Goal: Transaction & Acquisition: Purchase product/service

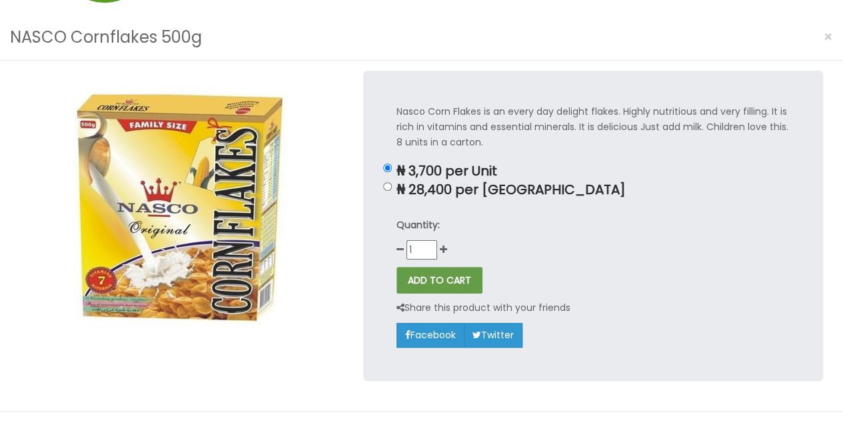
scroll to position [66, 0]
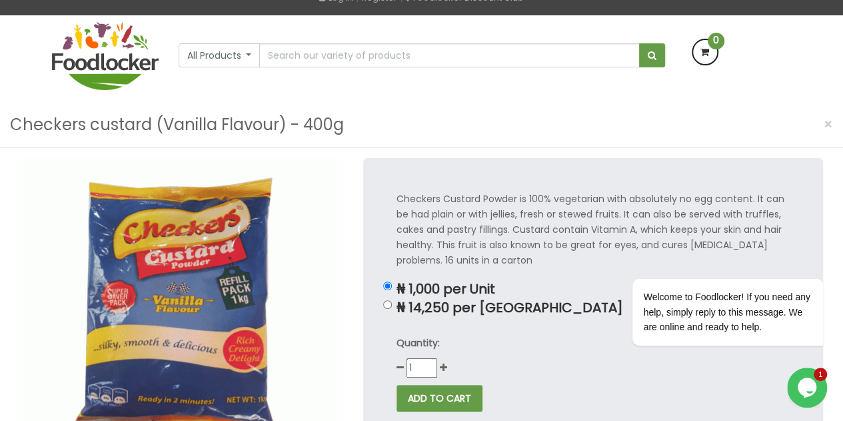
scroll to position [67, 0]
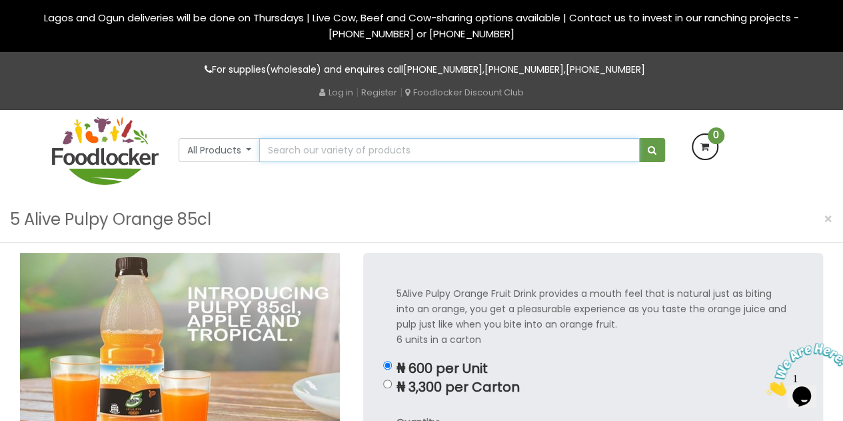
click at [415, 155] on input "text" at bounding box center [449, 150] width 380 height 24
type input "NASCO Cornflakes 350g"
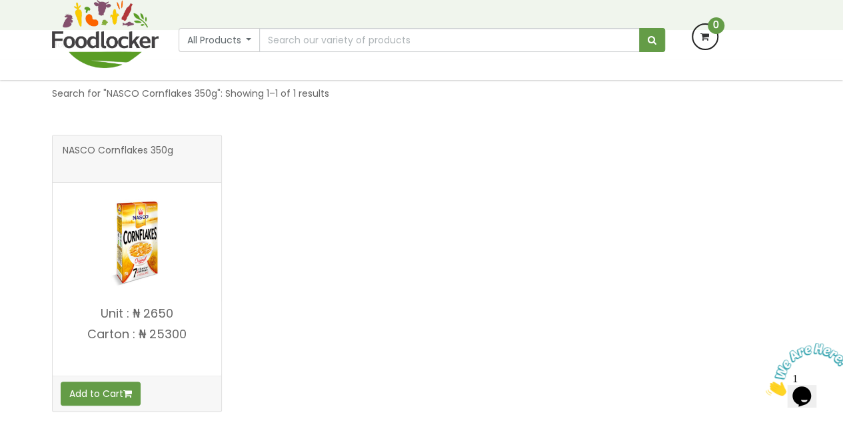
scroll to position [267, 0]
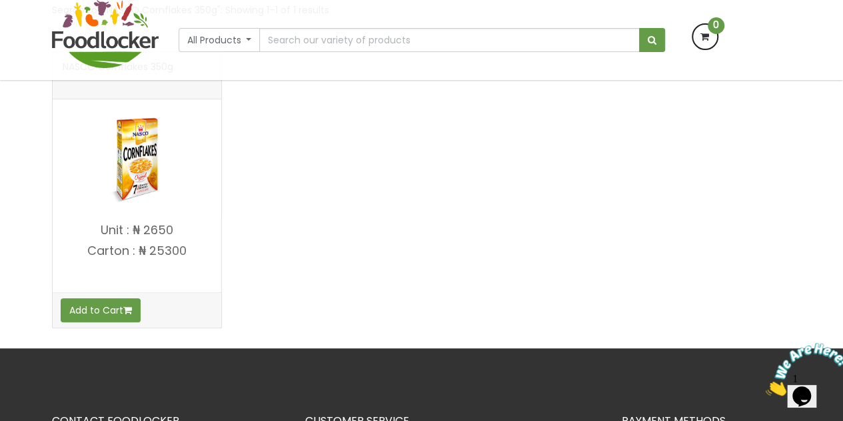
click at [135, 182] on img at bounding box center [137, 158] width 100 height 100
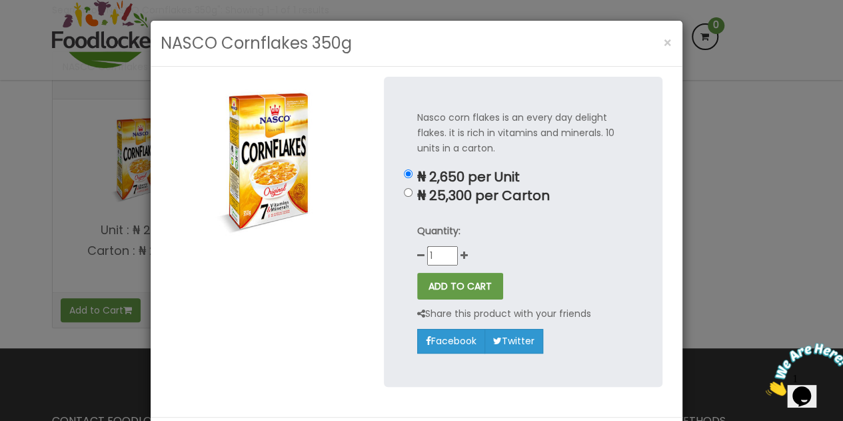
click at [77, 178] on div "NASCO Cornflakes 350g × Nasco corn flakes is an every day delight flakes. it is…" at bounding box center [421, 210] width 843 height 421
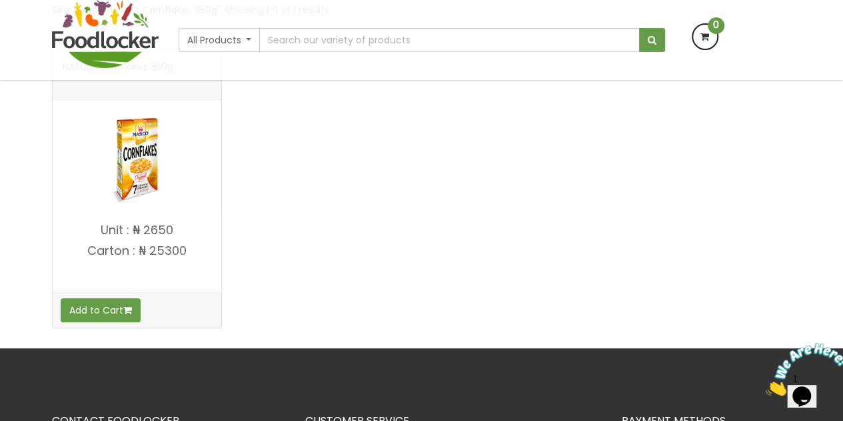
click at [140, 173] on img at bounding box center [137, 158] width 100 height 100
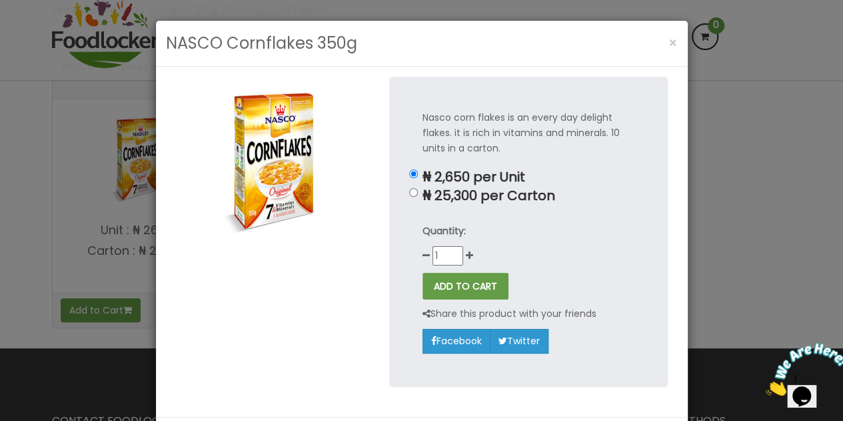
drag, startPoint x: 795, startPoint y: 177, endPoint x: 579, endPoint y: 125, distance: 222.3
click at [791, 177] on div "NASCO Cornflakes 350g × Nasco corn flakes is an every day delight flakes. it is…" at bounding box center [421, 210] width 843 height 421
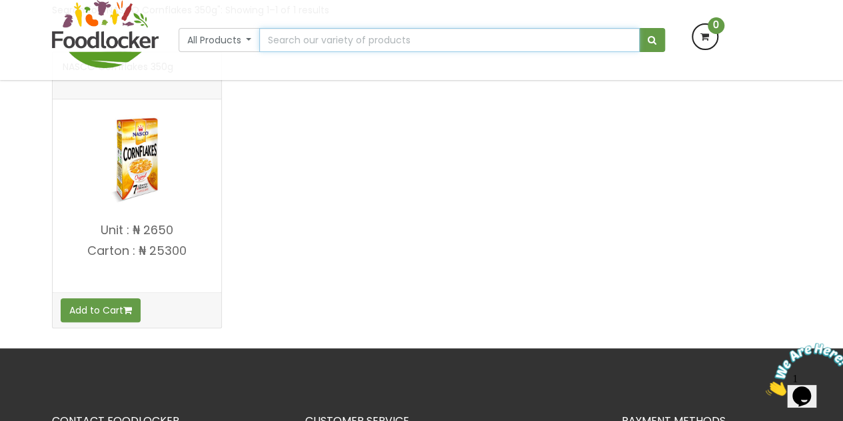
click at [418, 37] on input "text" at bounding box center [449, 40] width 380 height 24
type input "NASCO Cornflakes 500g"
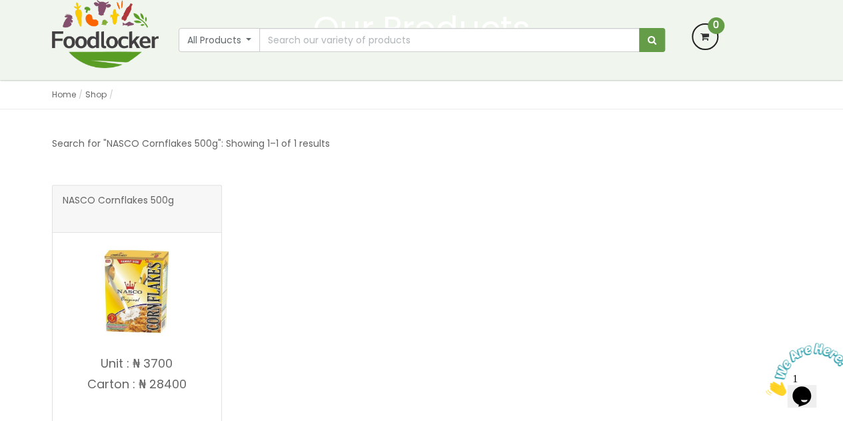
click at [149, 286] on img at bounding box center [137, 291] width 100 height 100
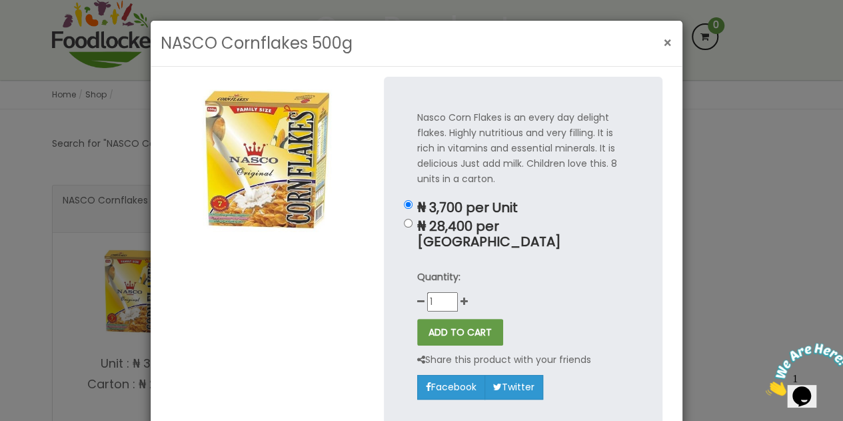
click at [663, 43] on span "×" at bounding box center [667, 42] width 9 height 19
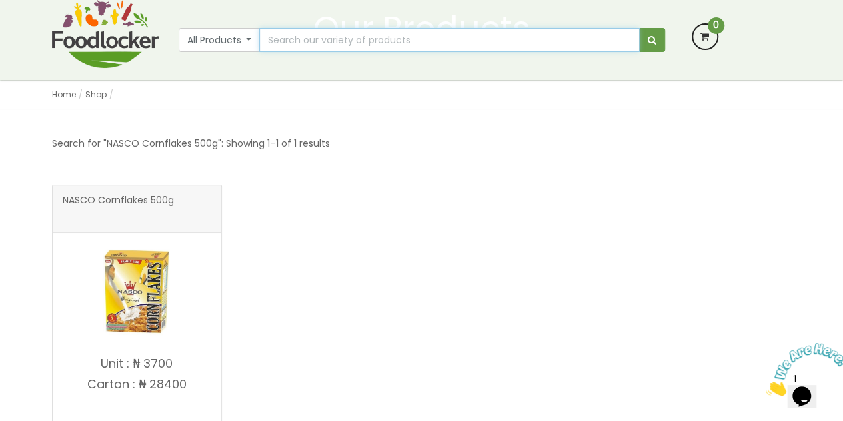
click at [365, 42] on input "text" at bounding box center [449, 40] width 380 height 24
type input "golden penny sugar 500g"
click at [639, 28] on button "submit" at bounding box center [652, 40] width 26 height 24
